Goal: Transaction & Acquisition: Download file/media

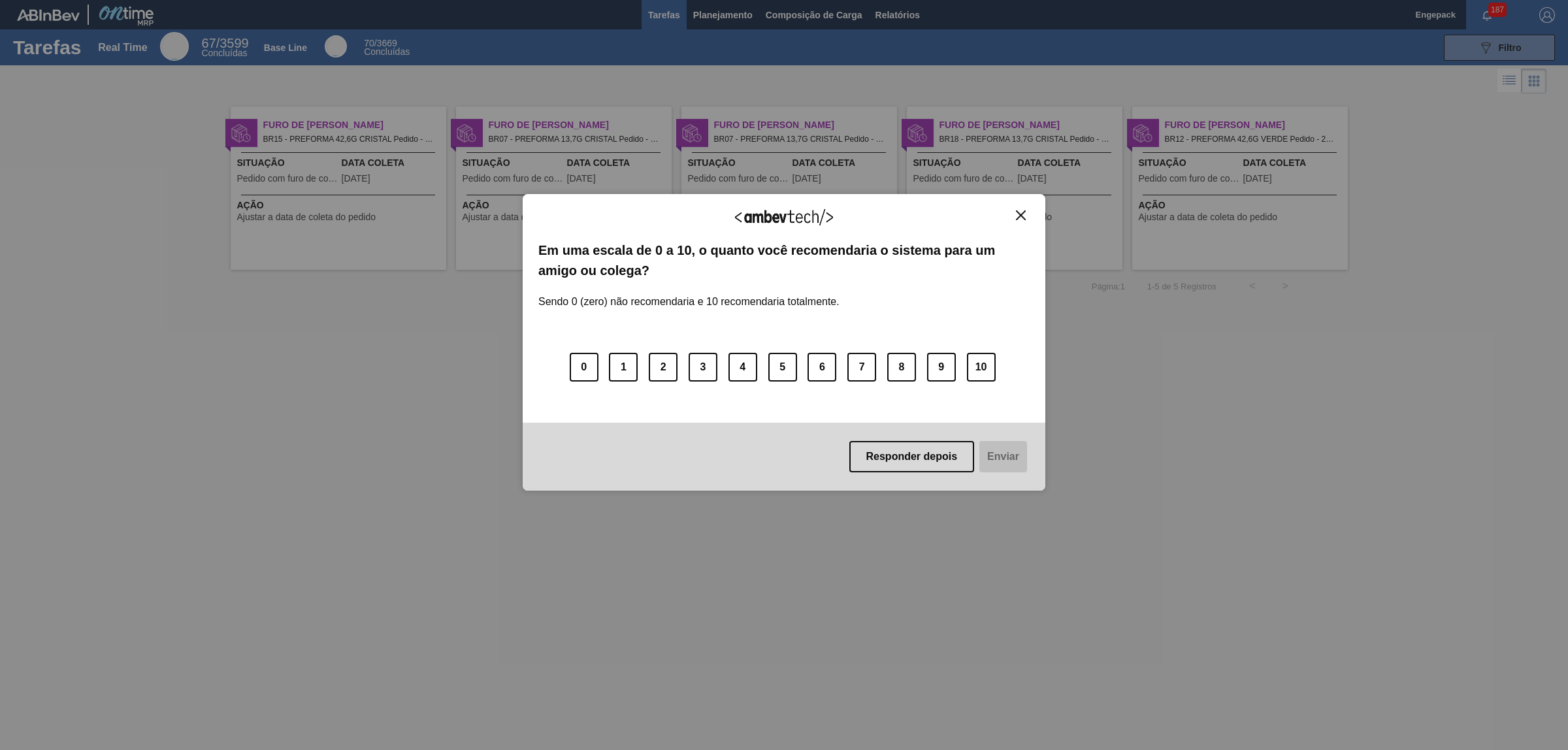
drag, startPoint x: 1024, startPoint y: 211, endPoint x: 1004, endPoint y: 173, distance: 42.9
click at [1024, 211] on img "Close" at bounding box center [1020, 216] width 10 height 10
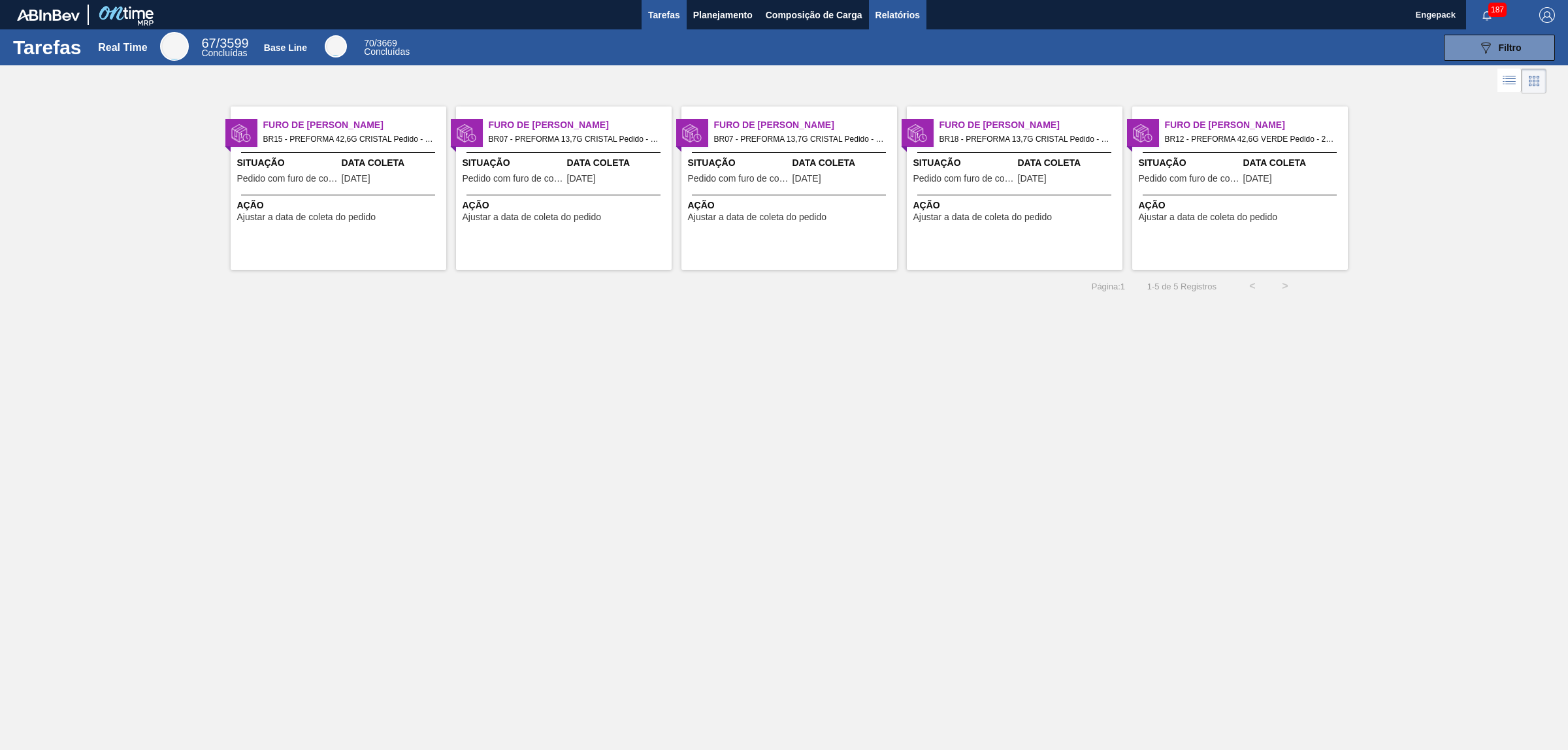
click at [912, 5] on button "Relatórios" at bounding box center [898, 14] width 58 height 30
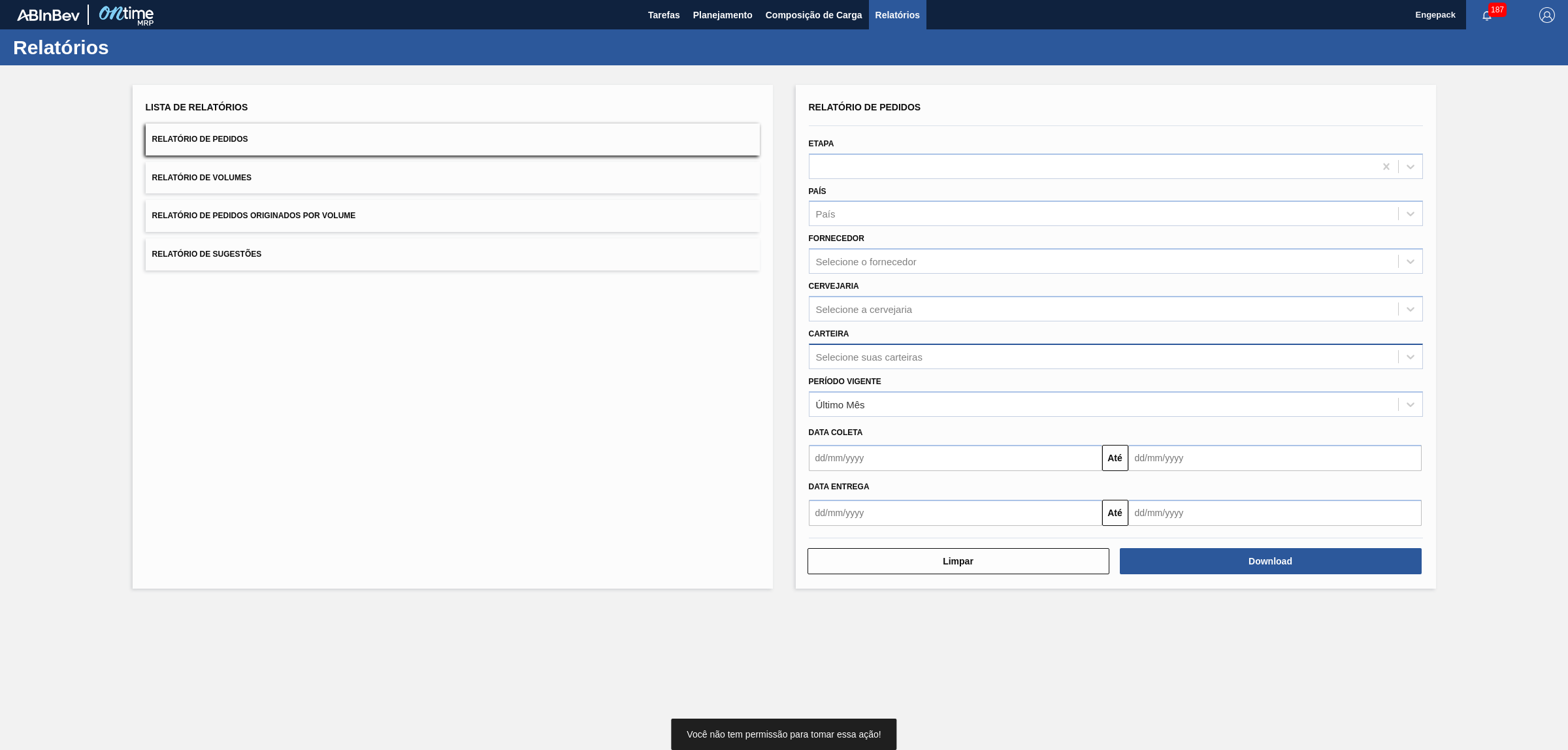
click at [873, 356] on div "Selecione suas carteiras" at bounding box center [869, 356] width 107 height 12
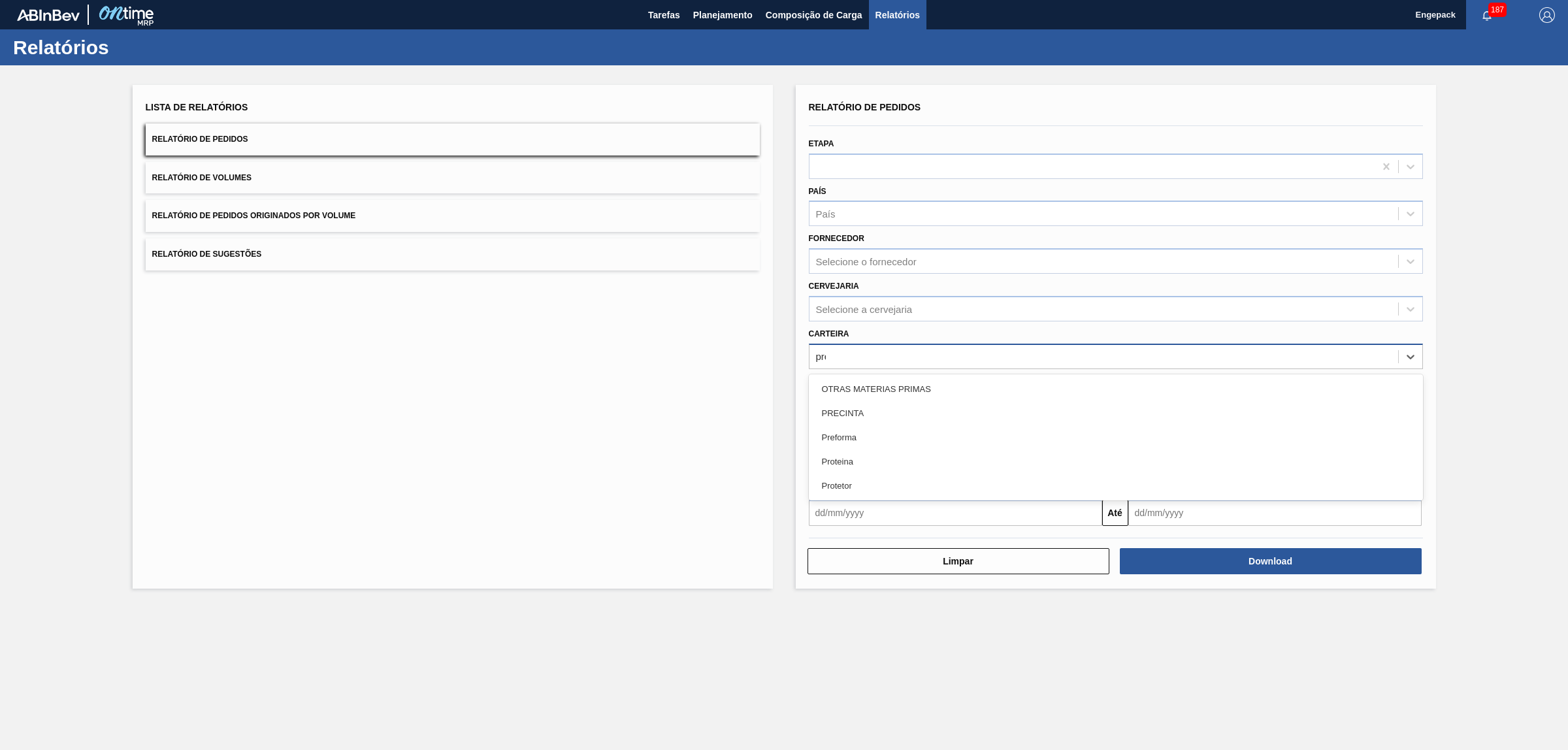
type input "pref"
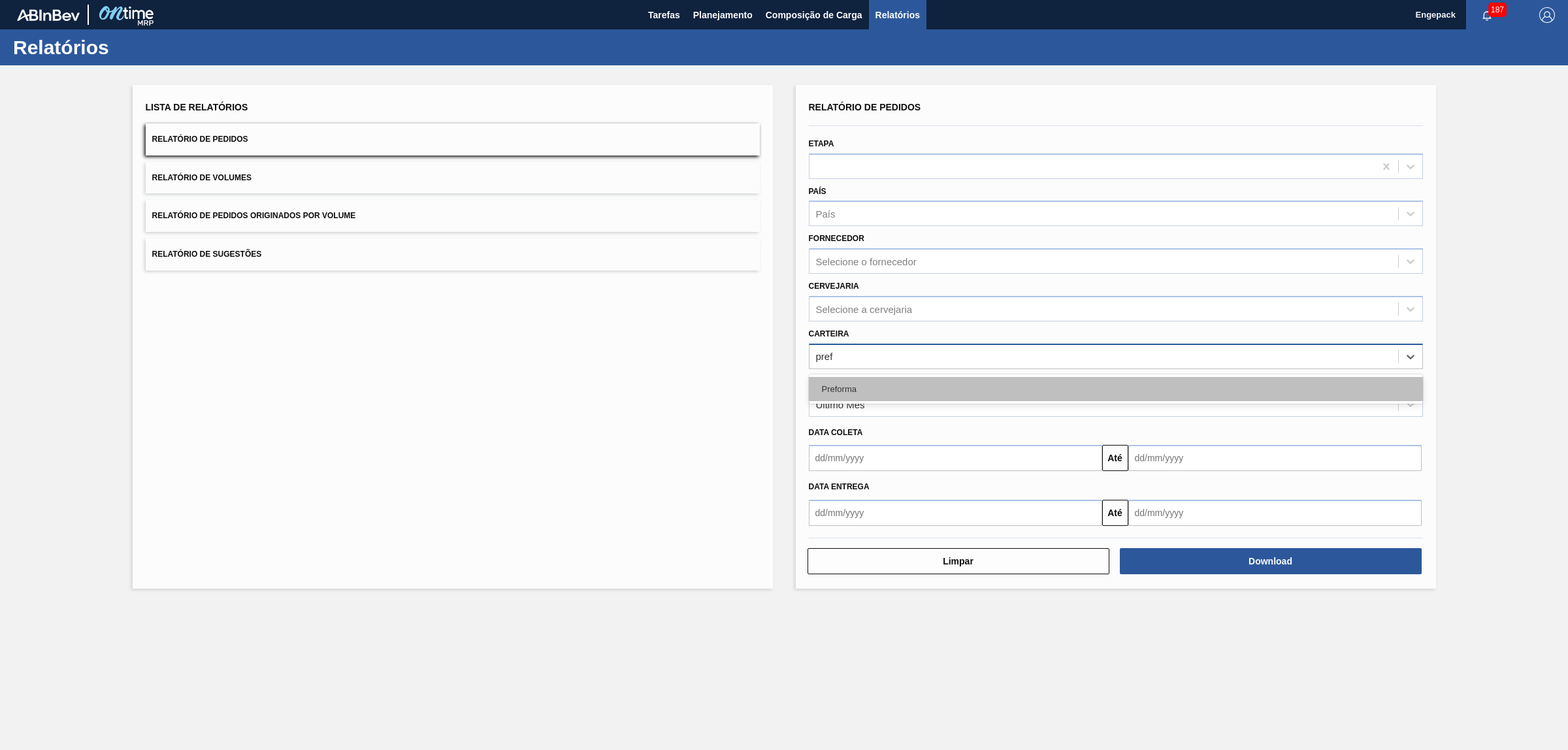
click at [861, 391] on div "Preforma" at bounding box center [1116, 389] width 614 height 24
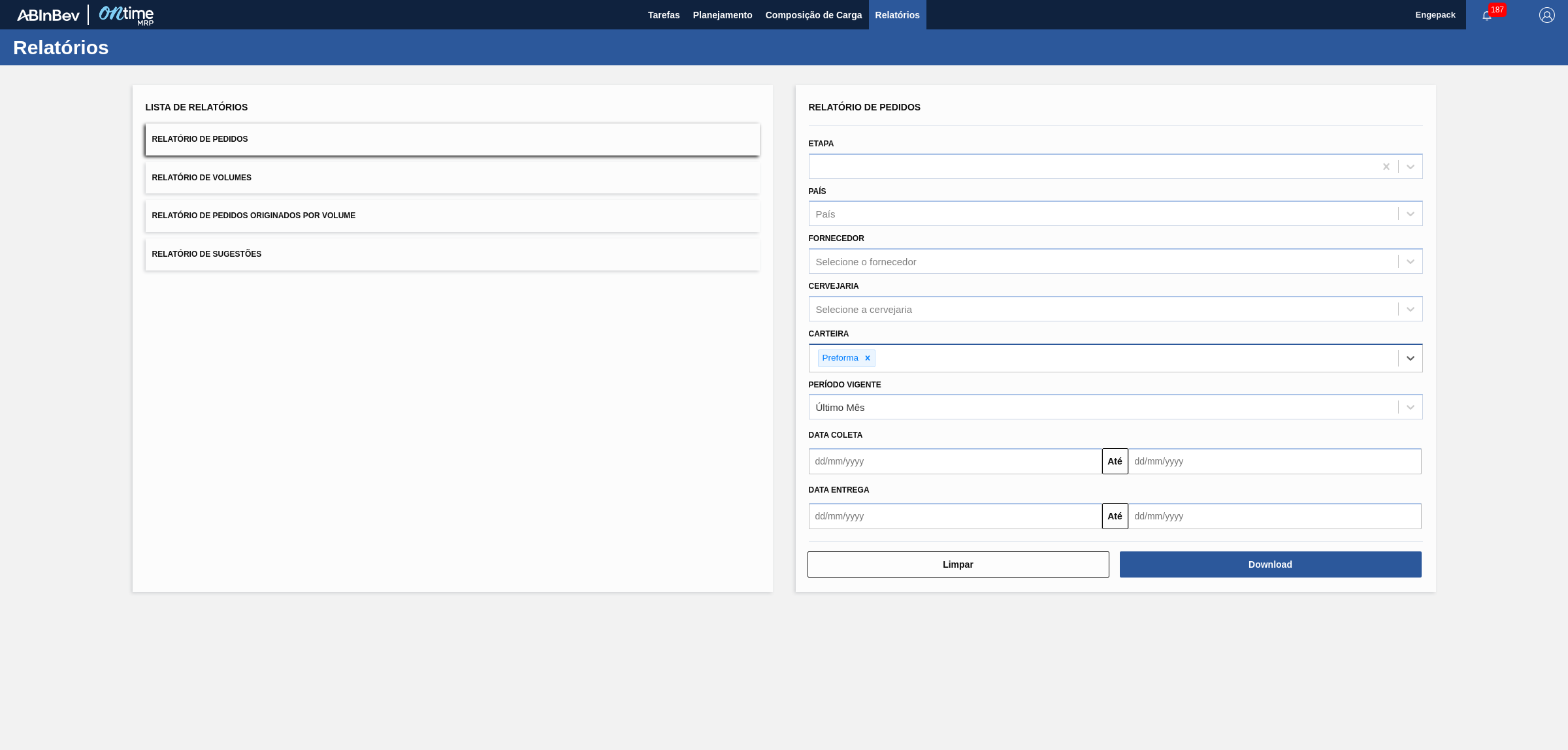
click at [831, 469] on input "text" at bounding box center [955, 461] width 294 height 26
click at [843, 536] on div "1" at bounding box center [845, 534] width 17 height 17
type input "01/09/2025"
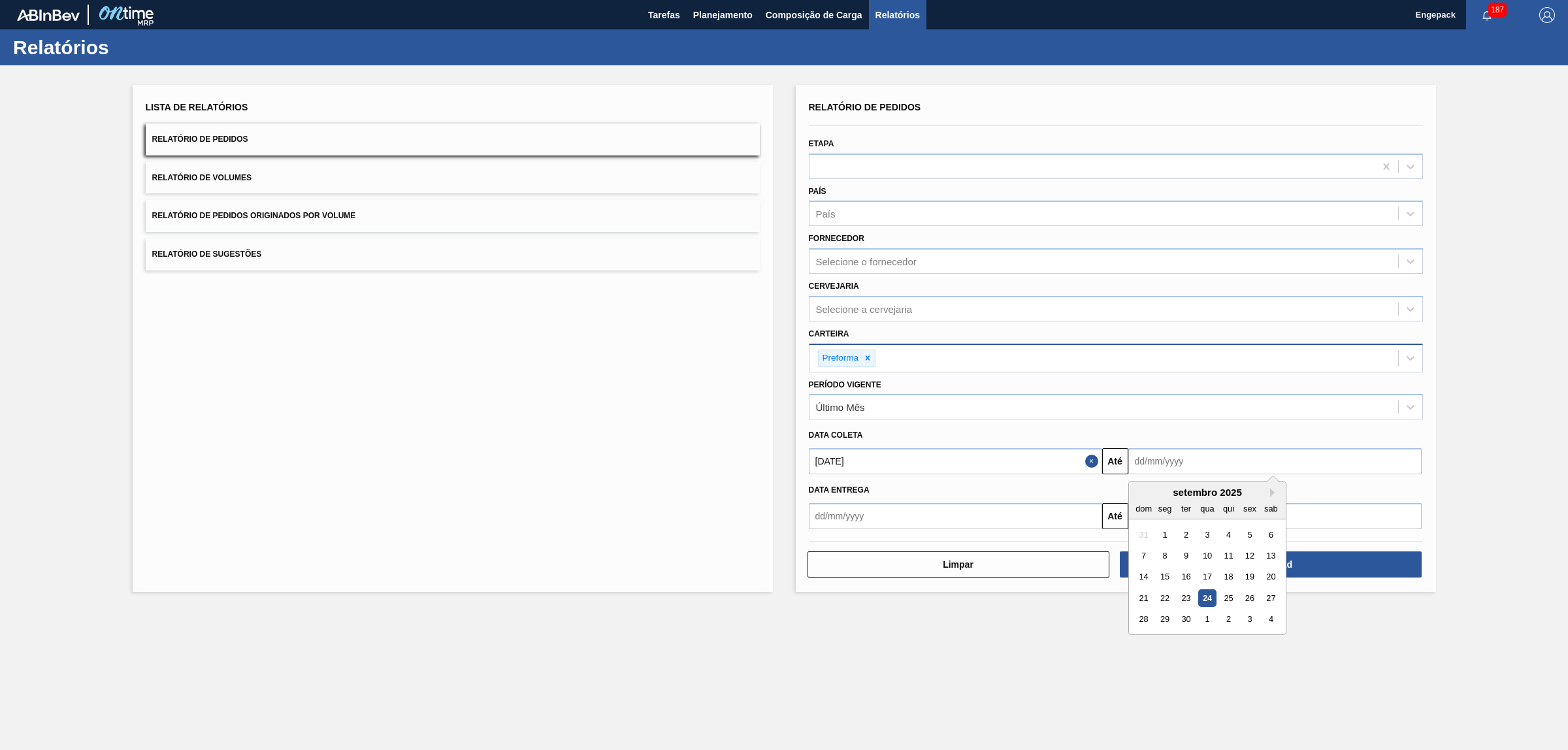
click at [1155, 466] on input "text" at bounding box center [1274, 461] width 294 height 26
click at [1184, 619] on div "30" at bounding box center [1185, 620] width 17 height 17
type input "30/09/2025"
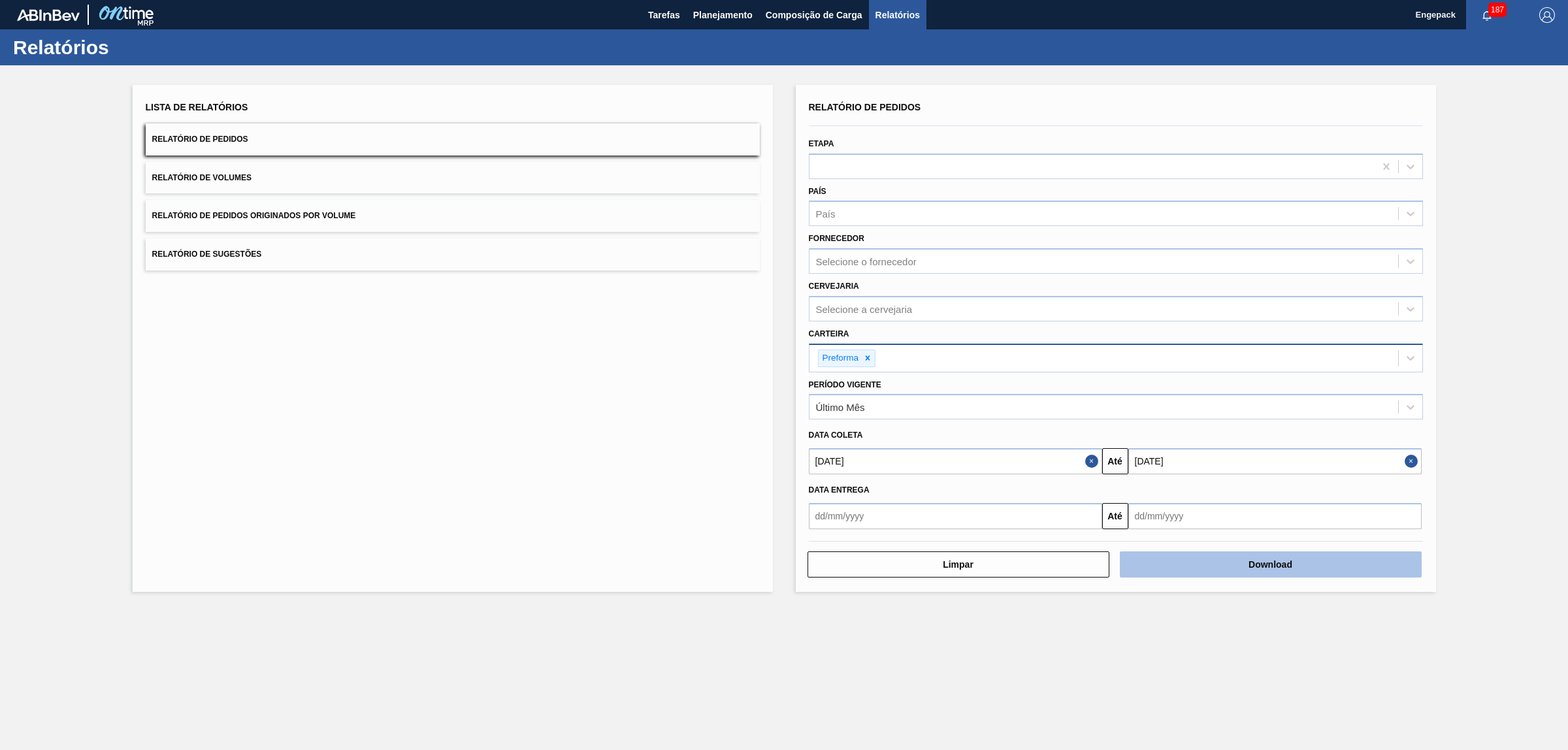
click at [1231, 570] on button "Download" at bounding box center [1271, 564] width 302 height 26
click at [853, 461] on input "01/09/2025" at bounding box center [955, 461] width 294 height 26
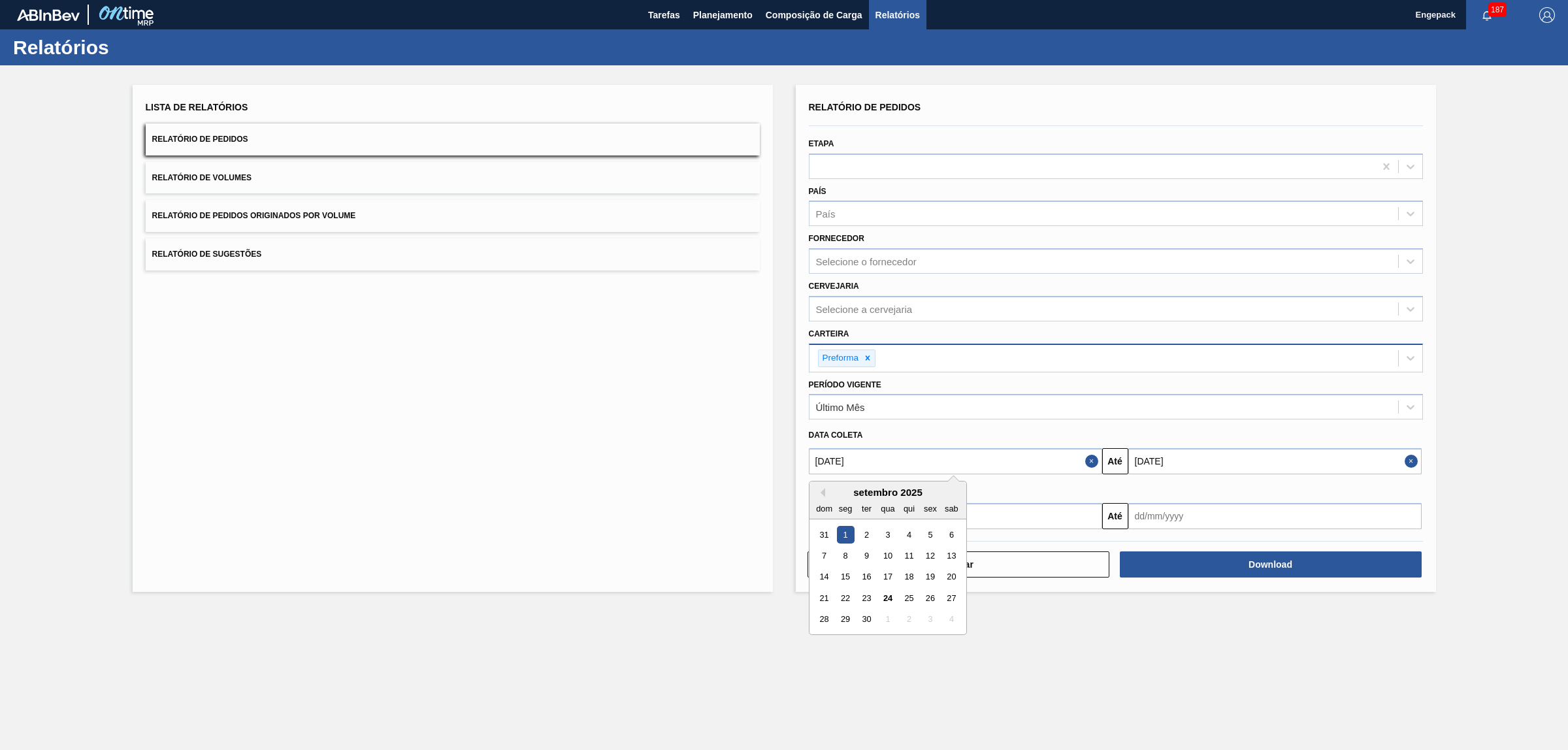
click at [824, 491] on div "setembro 2025" at bounding box center [887, 493] width 157 height 12
click at [818, 489] on button "Previous Month" at bounding box center [821, 493] width 10 height 10
click at [929, 531] on div "1" at bounding box center [930, 534] width 17 height 17
type input "01/08/2025"
click at [1145, 462] on input "30/09/2025" at bounding box center [1274, 461] width 294 height 26
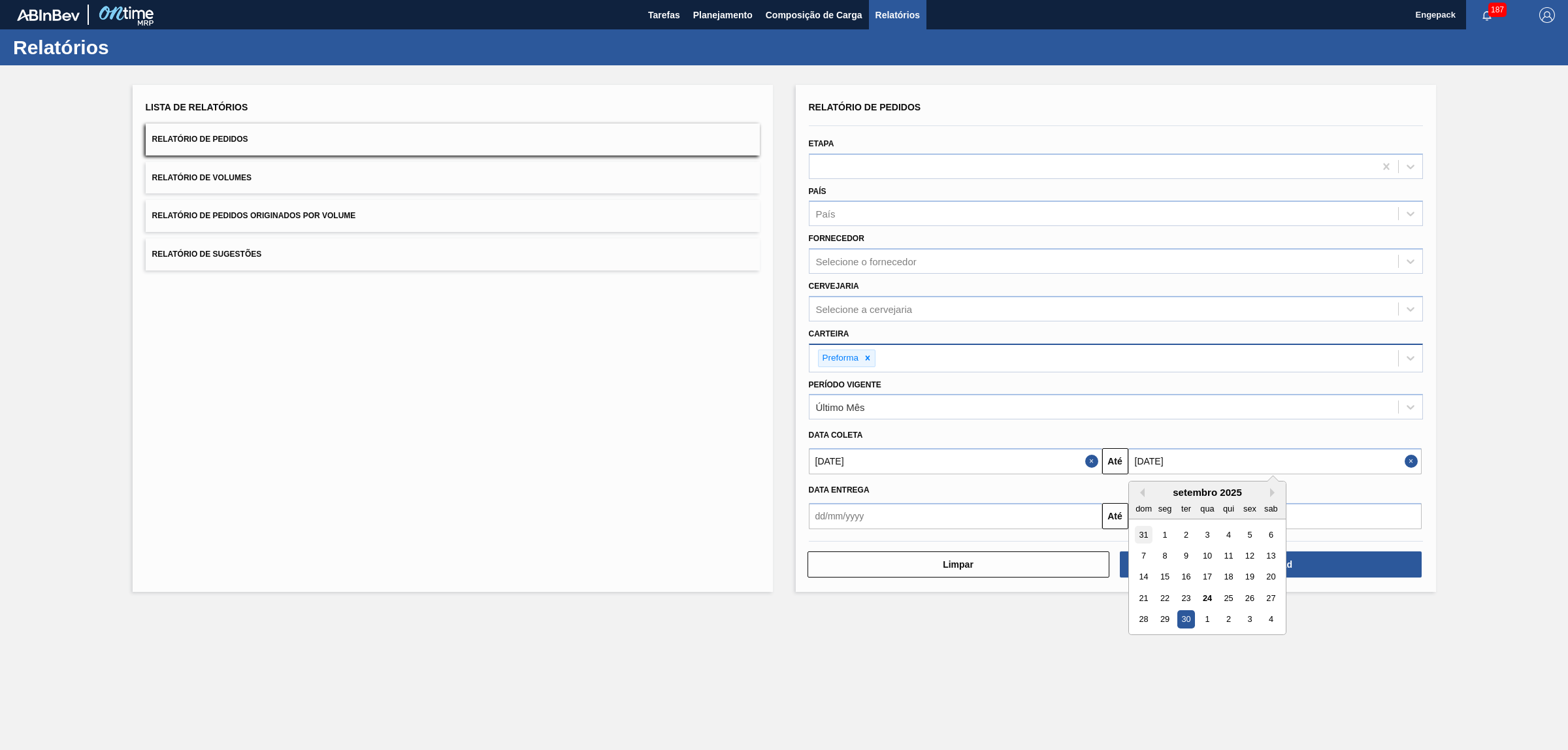
click at [1138, 530] on div "31" at bounding box center [1144, 534] width 17 height 17
type input "31/08/2025"
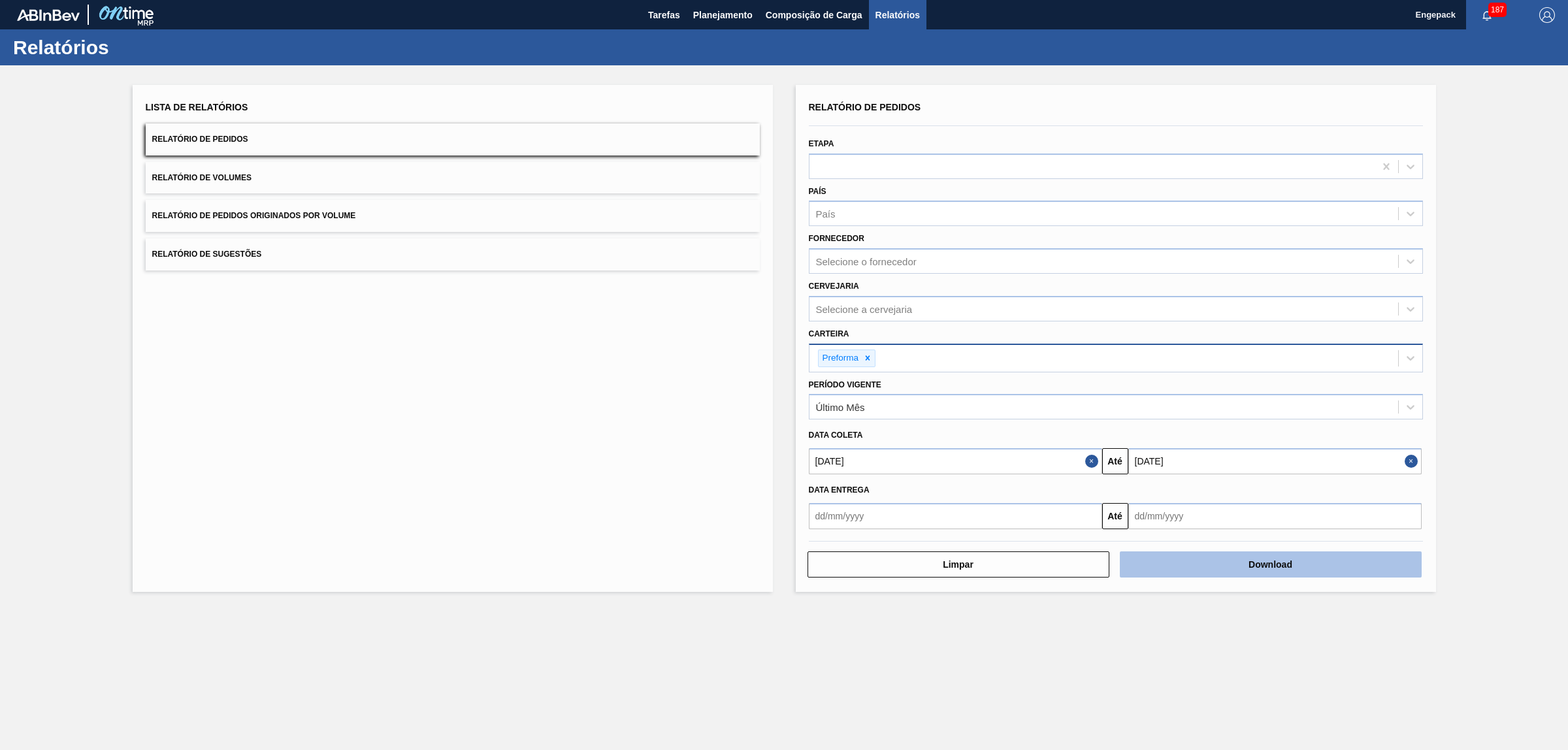
click at [1233, 564] on button "Download" at bounding box center [1271, 564] width 302 height 26
